Goal: Transaction & Acquisition: Purchase product/service

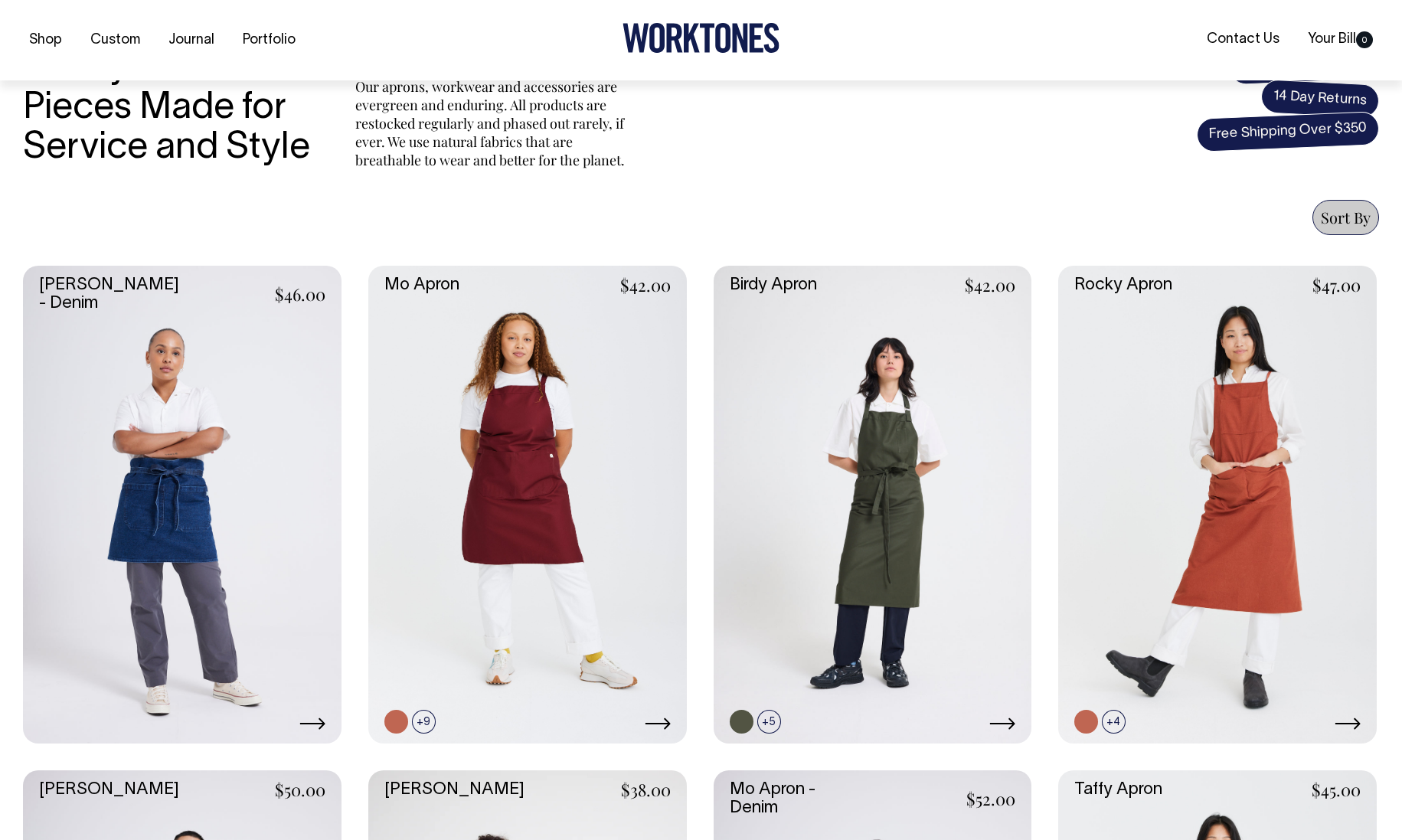
scroll to position [475, 0]
click at [903, 560] on link at bounding box center [872, 504] width 318 height 478
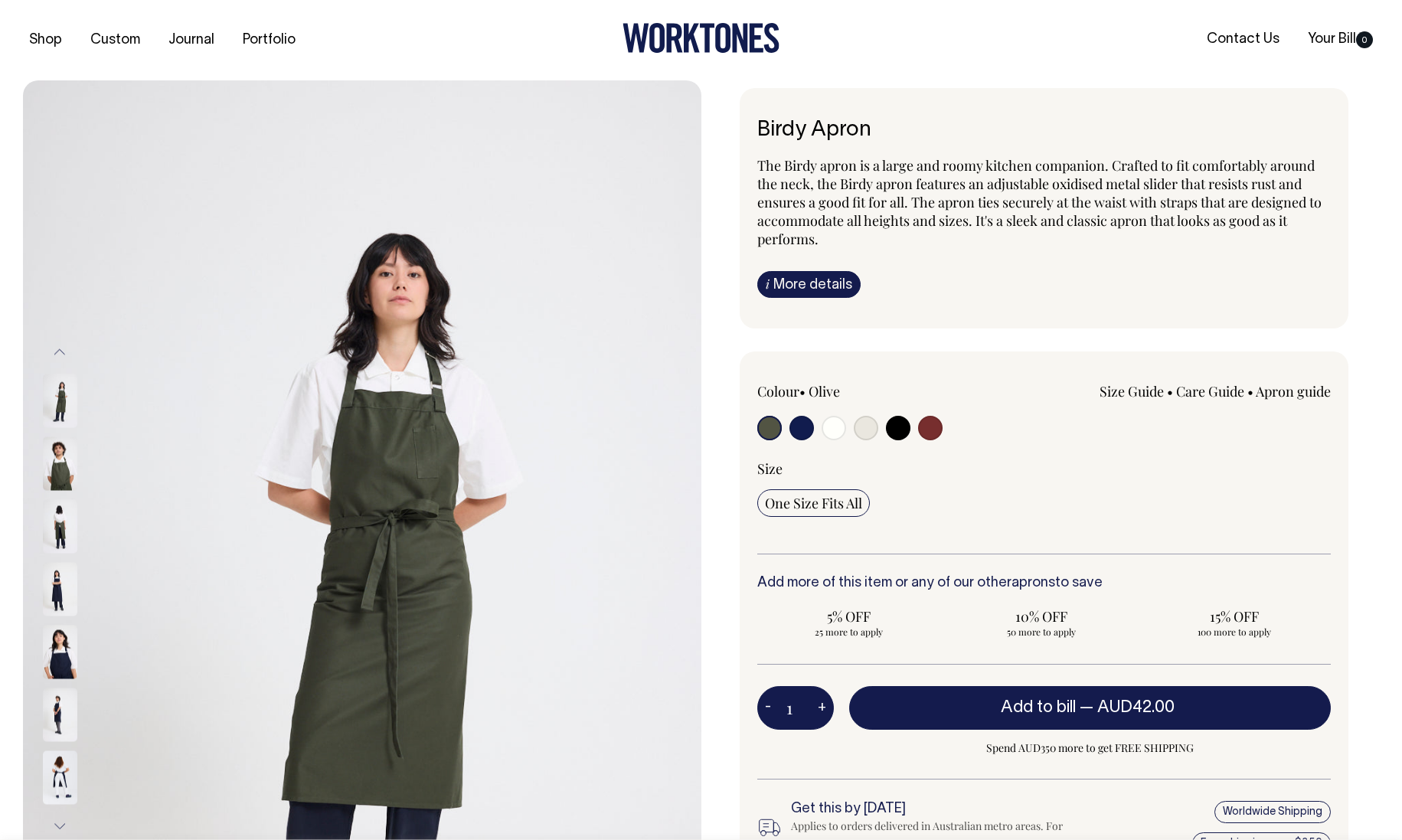
click at [830, 423] on input "radio" at bounding box center [834, 428] width 24 height 24
radio input "true"
select select "Off-White"
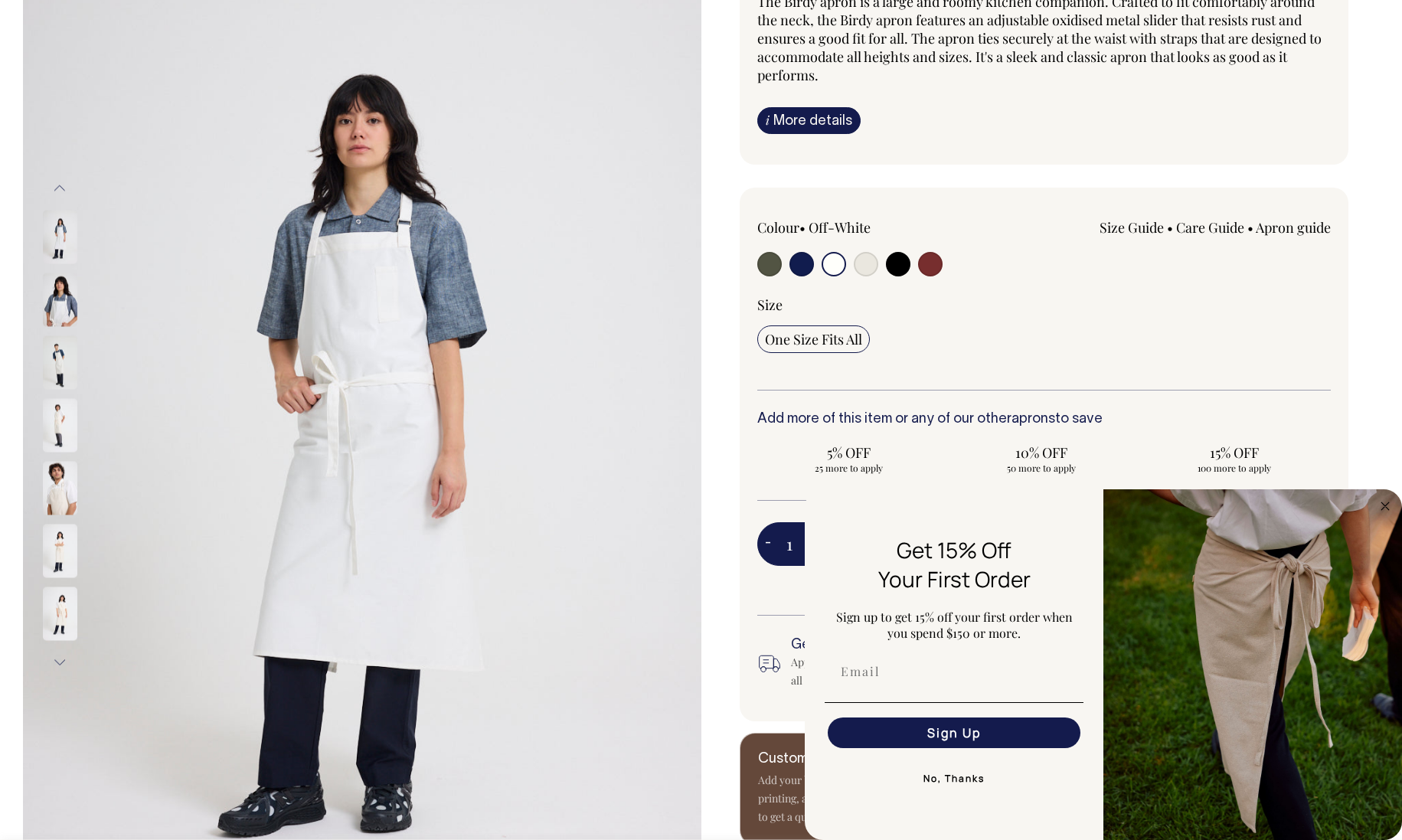
scroll to position [168, 0]
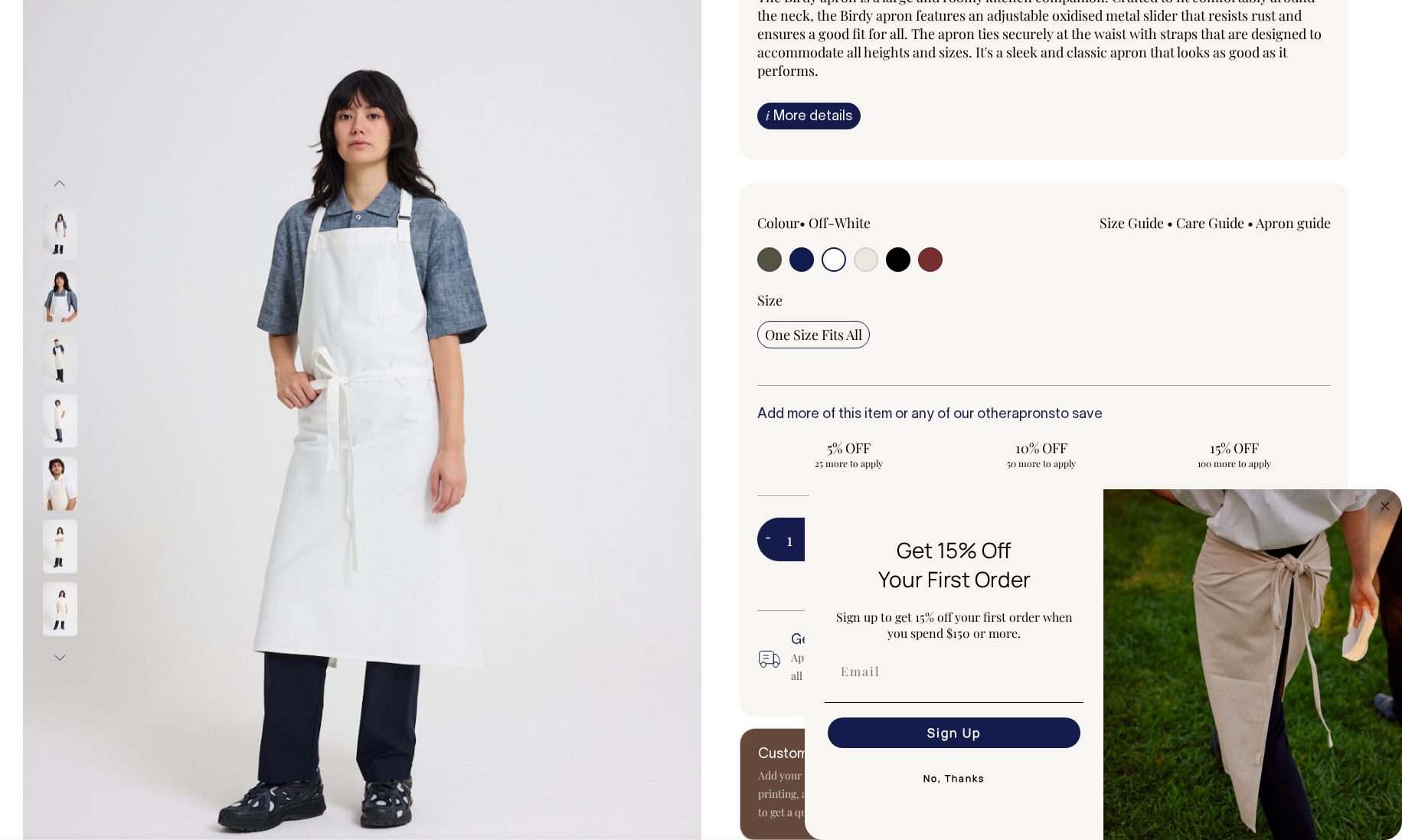
click at [55, 654] on button "Next" at bounding box center [60, 657] width 23 height 35
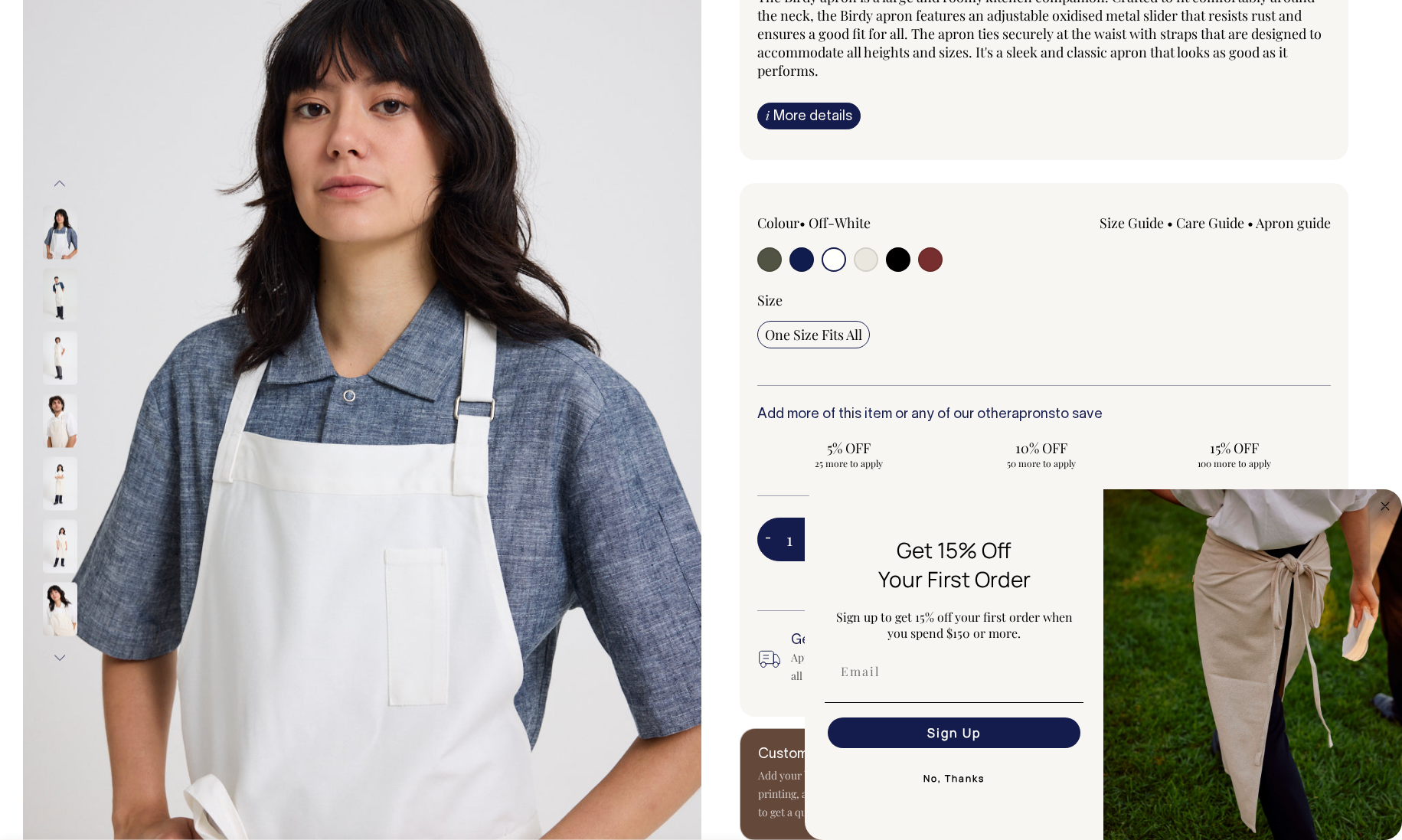
click at [55, 654] on button "Next" at bounding box center [60, 657] width 23 height 35
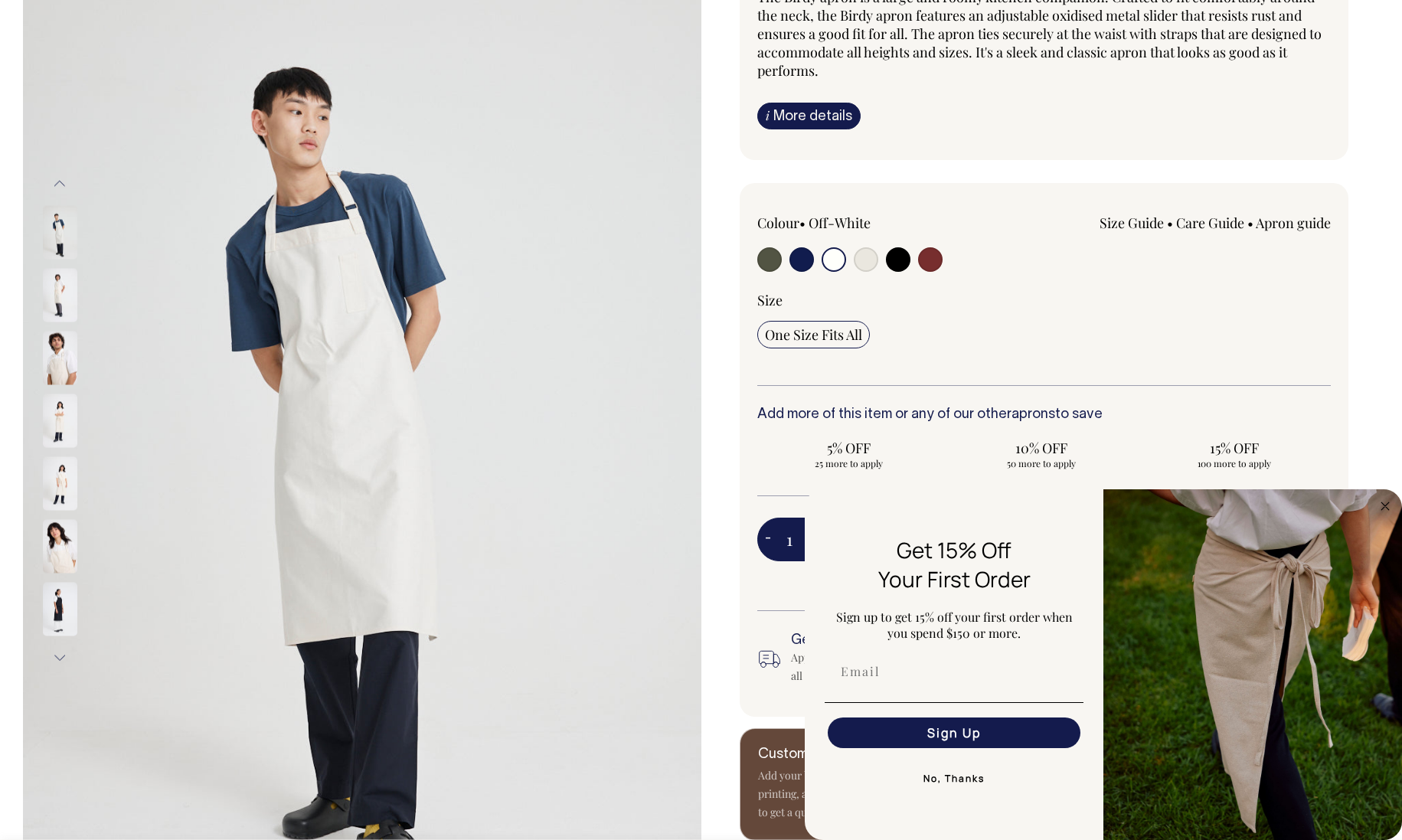
click at [55, 654] on button "Next" at bounding box center [60, 657] width 23 height 35
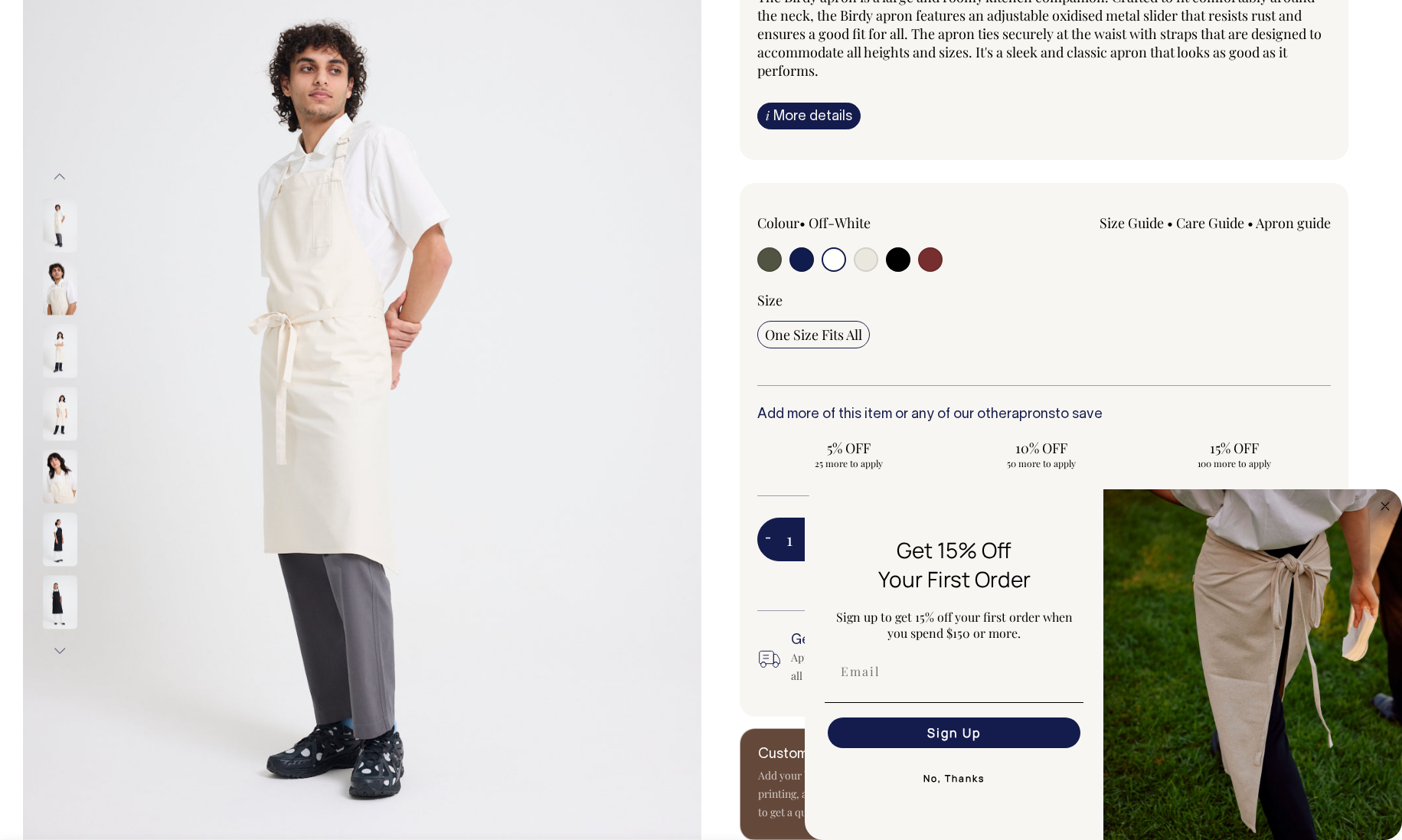
click at [55, 654] on button "Next" at bounding box center [60, 650] width 23 height 35
click at [55, 654] on button "Next" at bounding box center [60, 642] width 23 height 35
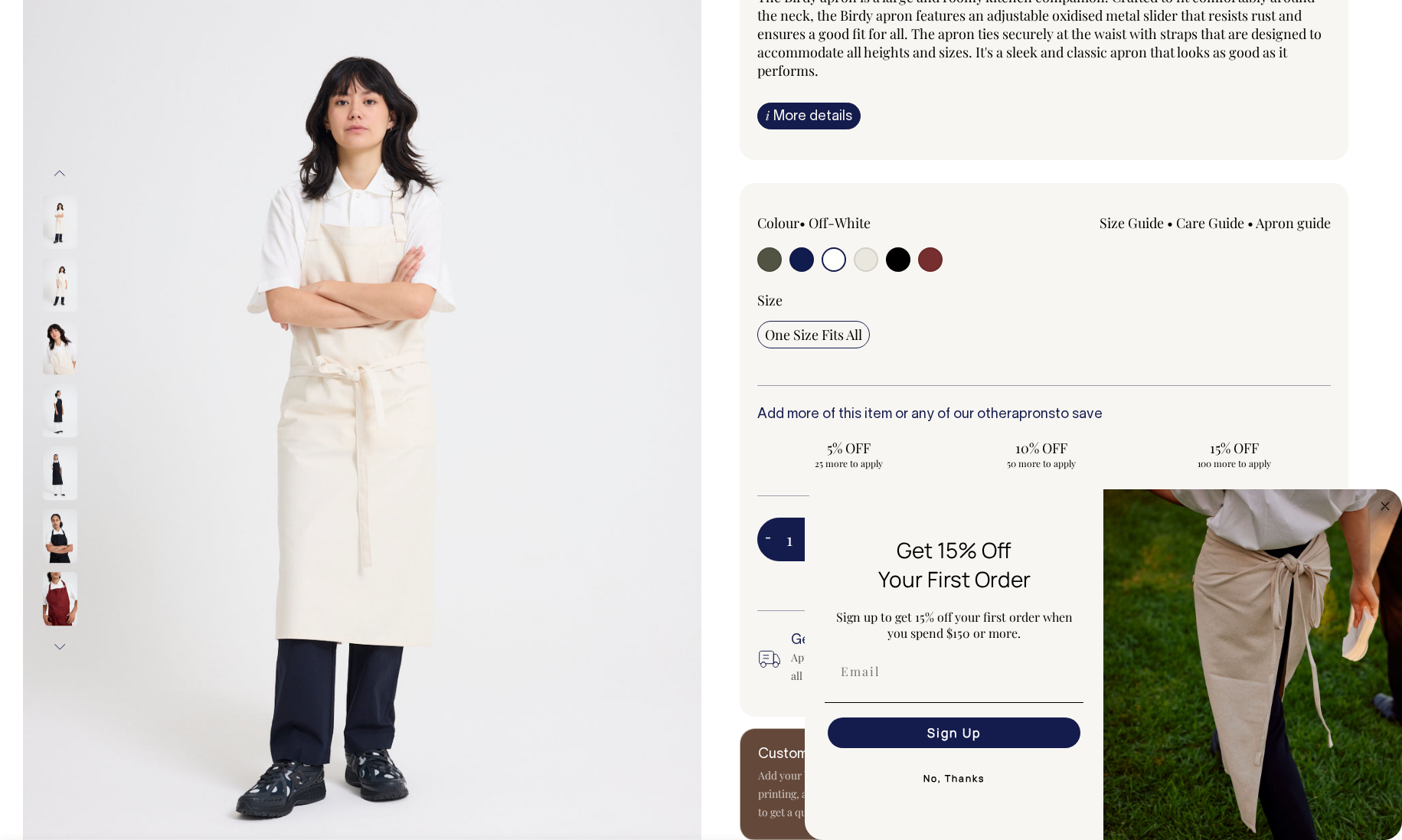
click at [57, 646] on button "Next" at bounding box center [60, 648] width 23 height 35
click at [61, 635] on img at bounding box center [60, 609] width 35 height 54
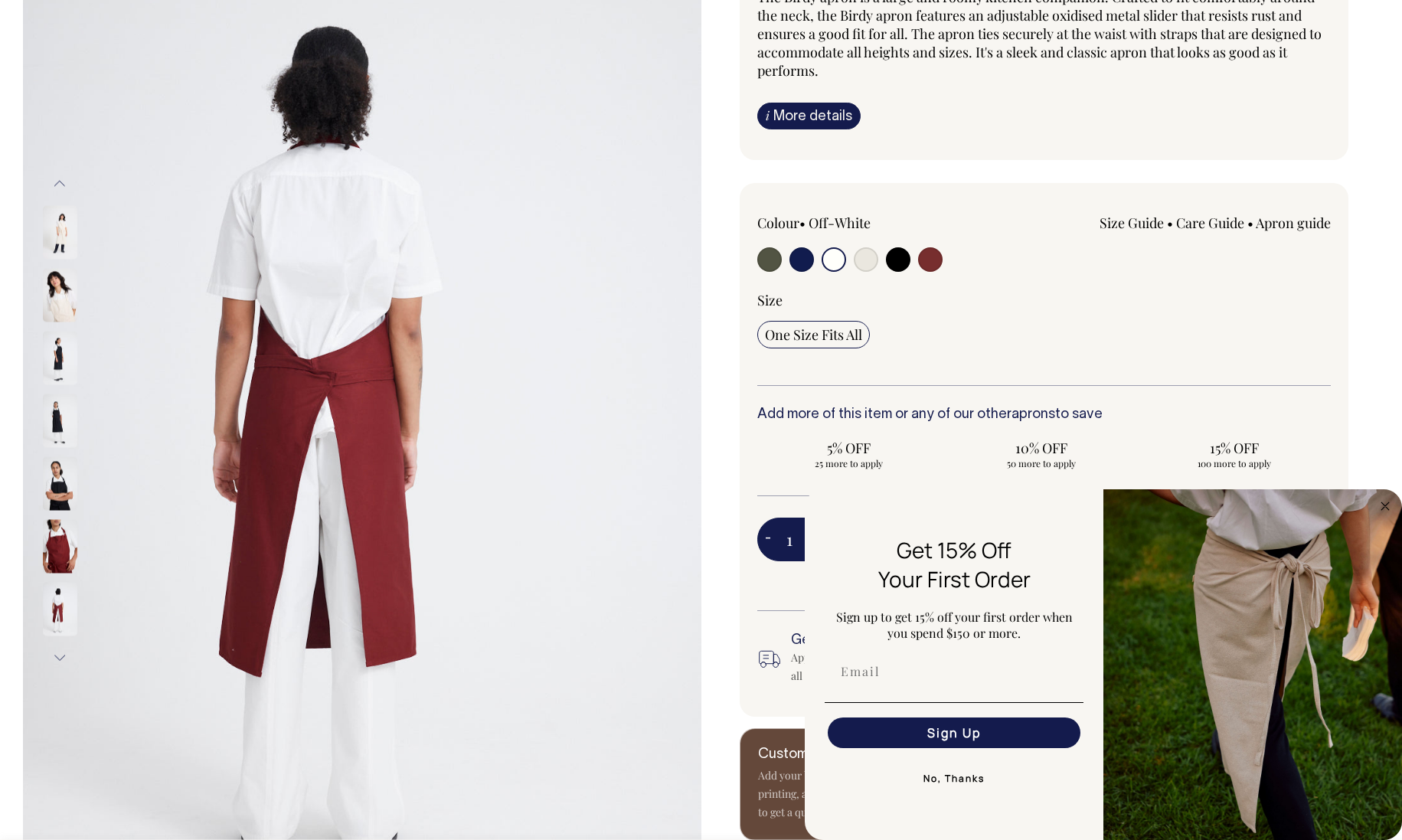
click at [61, 638] on div at bounding box center [81, 609] width 76 height 62
click at [61, 638] on div at bounding box center [81, 107] width 76 height 3327
click at [61, 638] on div at bounding box center [81, 609] width 76 height 62
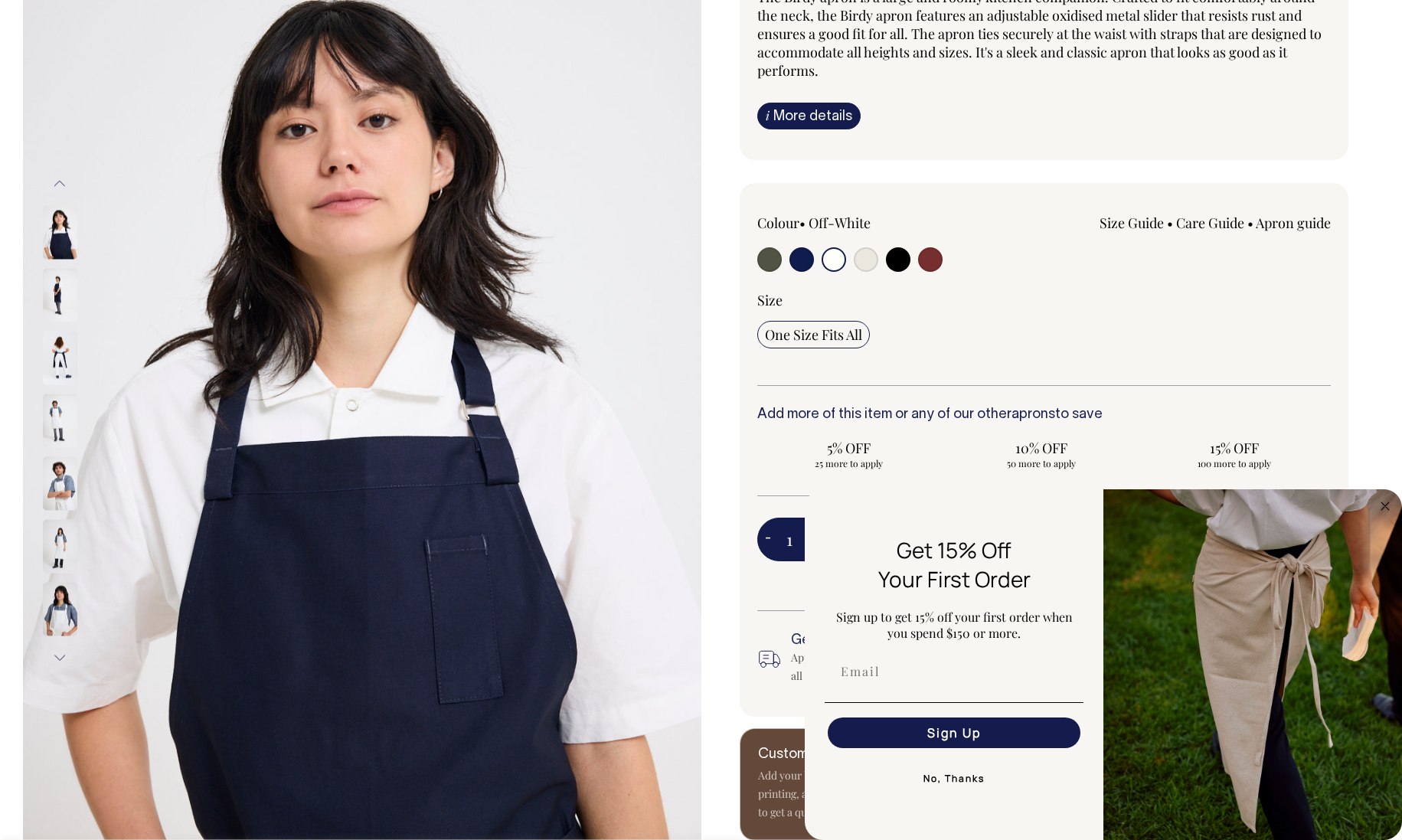
click at [59, 649] on button "Next" at bounding box center [60, 657] width 23 height 35
